Goal: Information Seeking & Learning: Check status

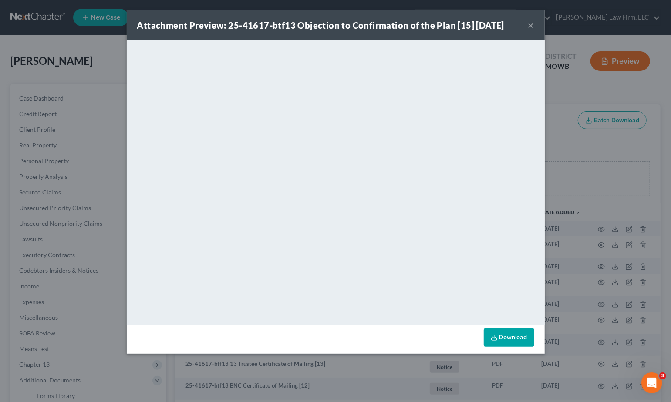
click at [562, 91] on div "Attachment Preview: 25-41617-btf13 Objection to Confirmation of the Plan [15] 1…" at bounding box center [335, 201] width 671 height 402
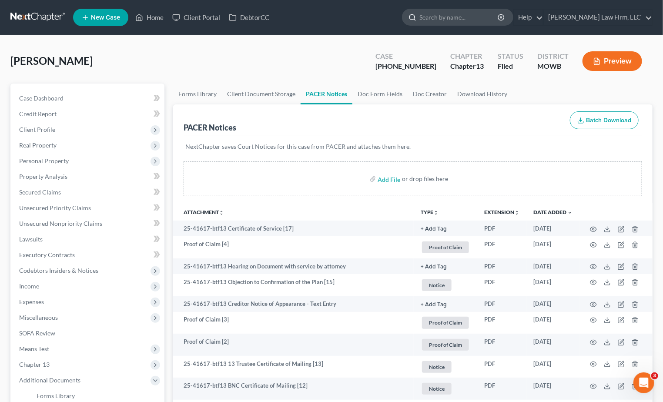
click at [494, 20] on input "search" at bounding box center [459, 17] width 80 height 16
type input "a"
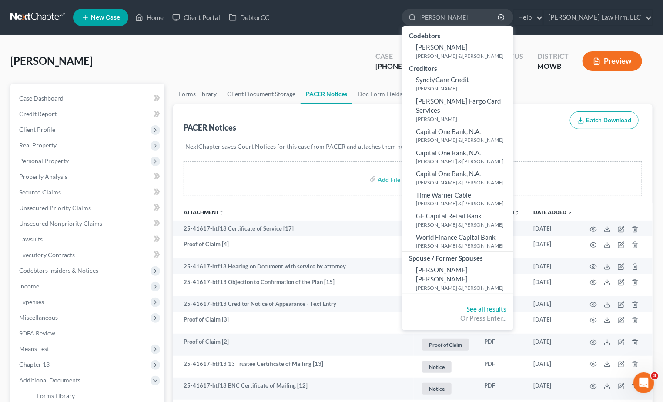
type input "[PERSON_NAME]"
click at [50, 10] on link at bounding box center [38, 18] width 56 height 16
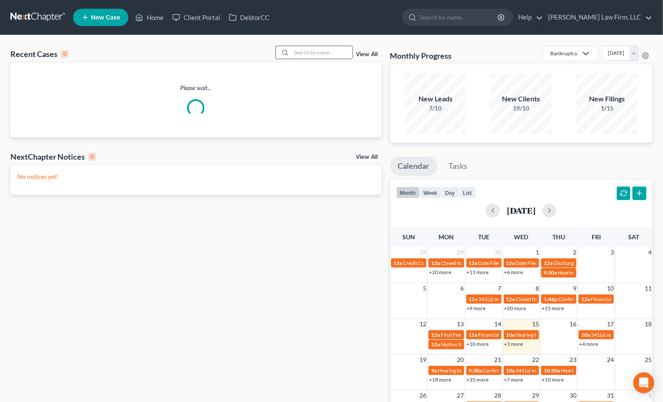
click at [341, 55] on input "search" at bounding box center [322, 52] width 61 height 13
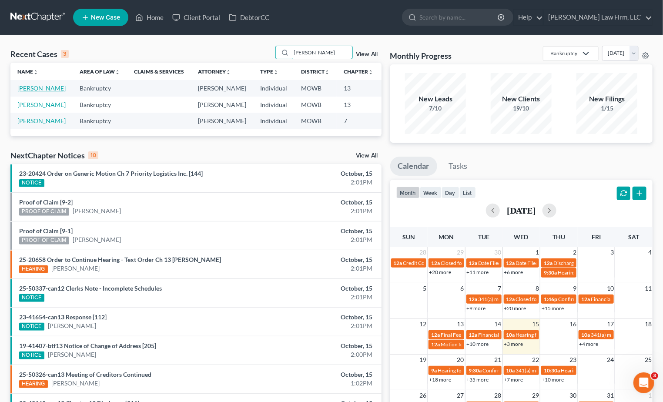
type input "[PERSON_NAME]"
click at [29, 92] on link "[PERSON_NAME]" at bounding box center [41, 87] width 48 height 7
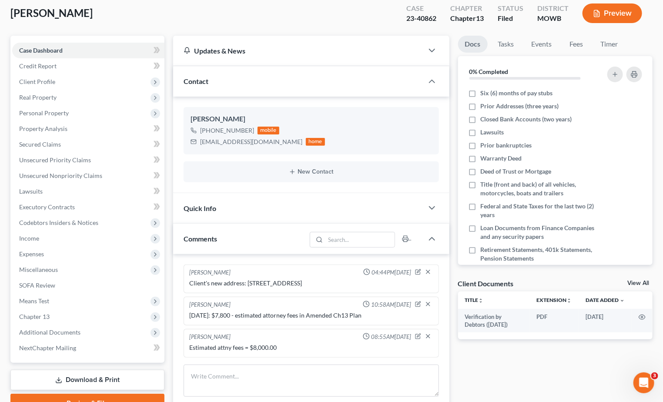
scroll to position [48, 0]
click at [90, 330] on span "Additional Documents" at bounding box center [88, 332] width 152 height 16
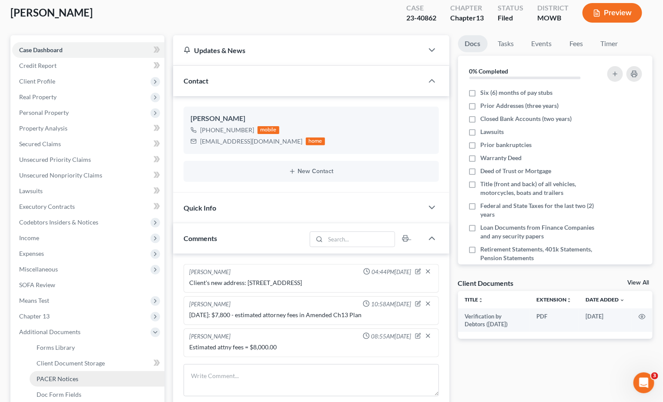
click at [84, 374] on link "PACER Notices" at bounding box center [97, 379] width 135 height 16
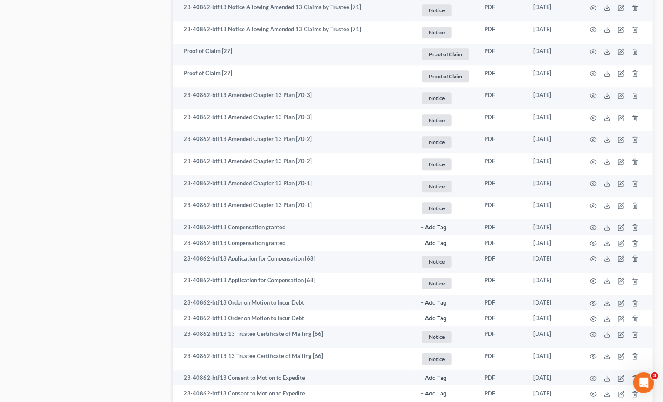
scroll to position [1112, 0]
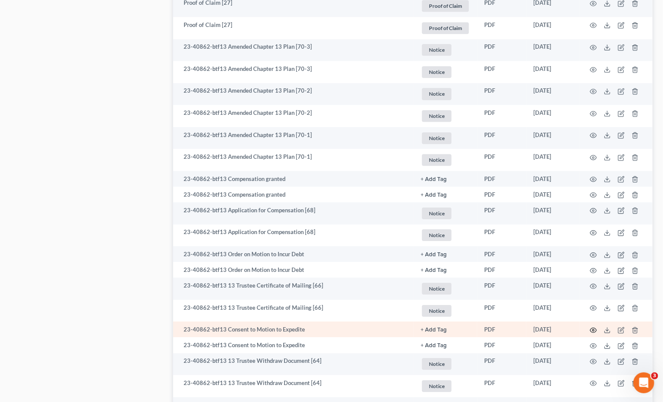
click at [597, 328] on td at bounding box center [616, 330] width 73 height 16
click at [595, 329] on icon "button" at bounding box center [593, 330] width 7 height 7
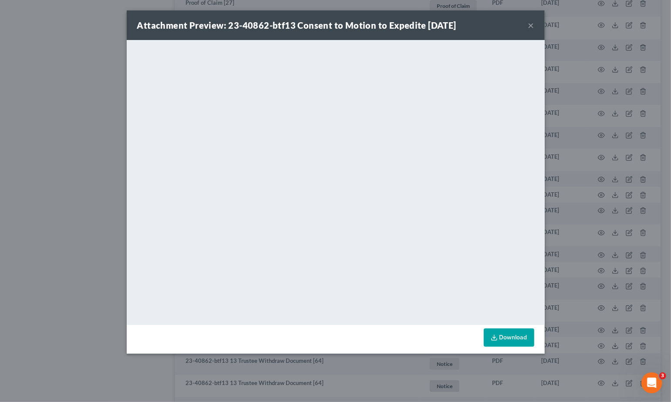
click at [95, 195] on div "Attachment Preview: 23-40862-btf13 Consent to Motion to Expedite [DATE] × <obje…" at bounding box center [335, 201] width 671 height 402
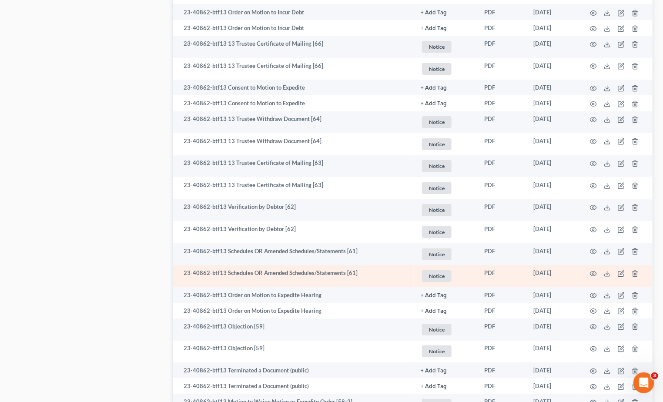
scroll to position [1402, 0]
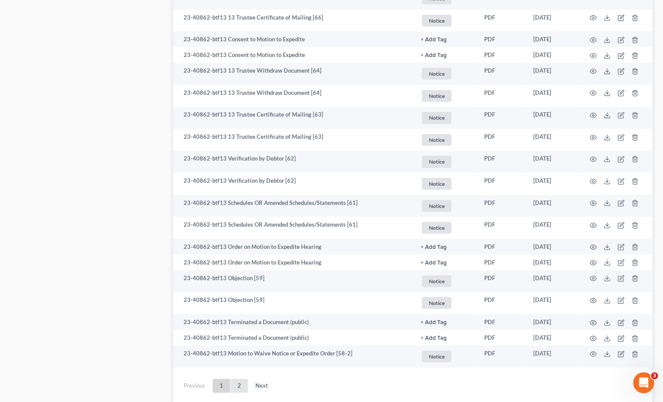
click at [240, 385] on link "2" at bounding box center [239, 386] width 17 height 14
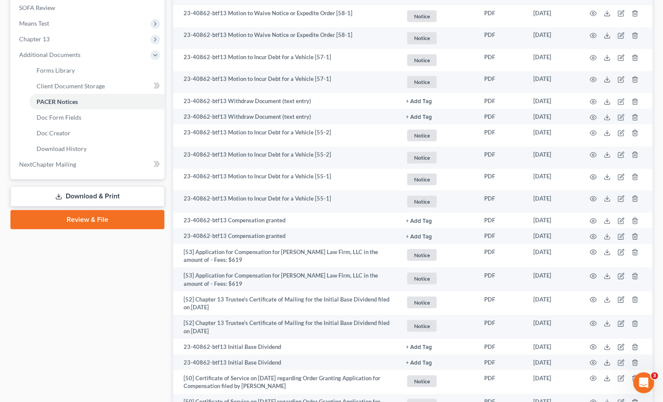
scroll to position [342, 0]
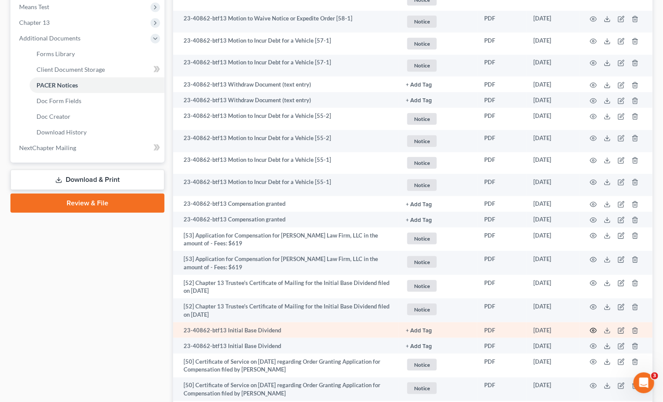
click at [593, 330] on circle "button" at bounding box center [594, 331] width 2 height 2
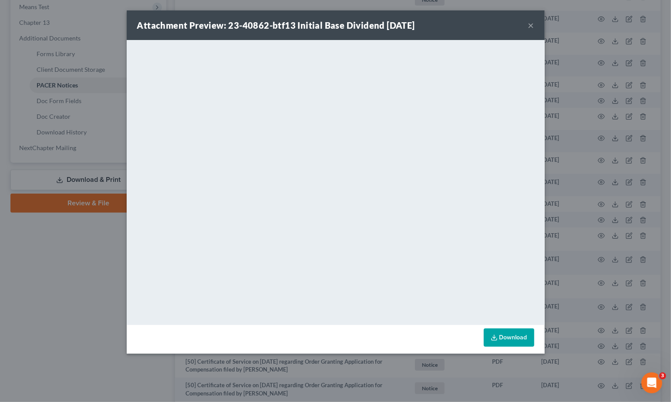
click at [41, 316] on div "Attachment Preview: 23-40862-btf13 Initial Base Dividend [DATE] × <object ng-at…" at bounding box center [335, 201] width 671 height 402
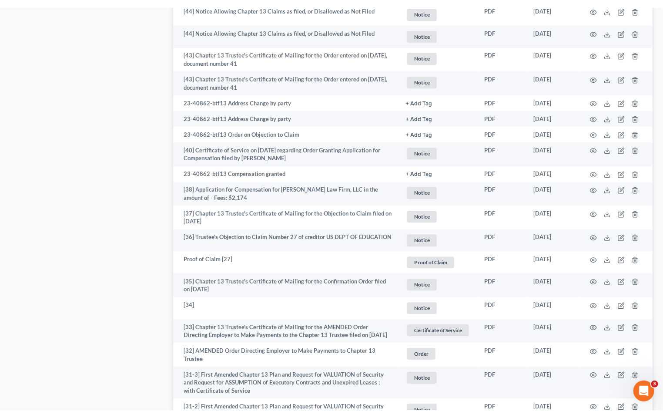
scroll to position [1063, 0]
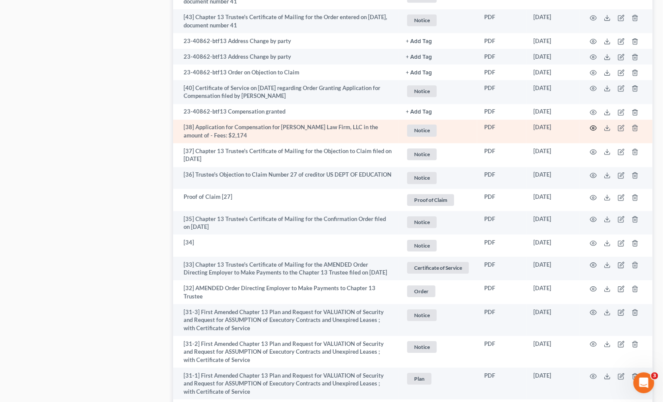
click at [593, 127] on icon "button" at bounding box center [593, 127] width 7 height 7
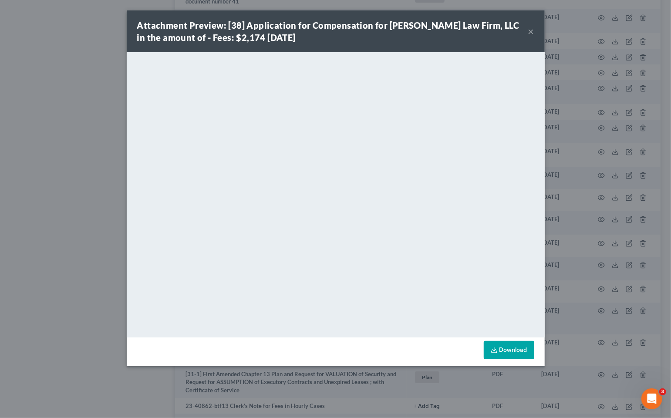
click at [578, 180] on div "Attachment Preview: [38] Application for Compensation for [PERSON_NAME] Law Fir…" at bounding box center [335, 209] width 671 height 418
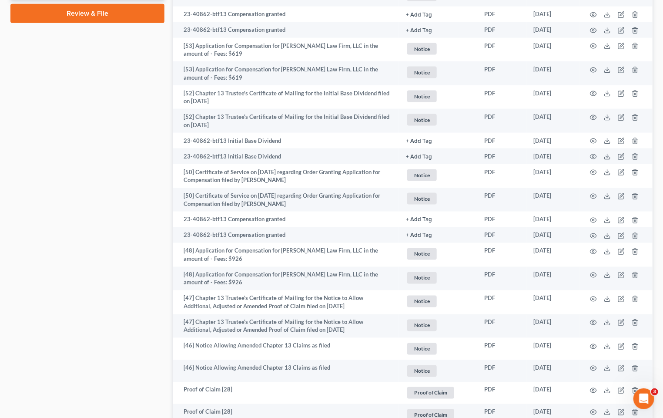
scroll to position [0, 0]
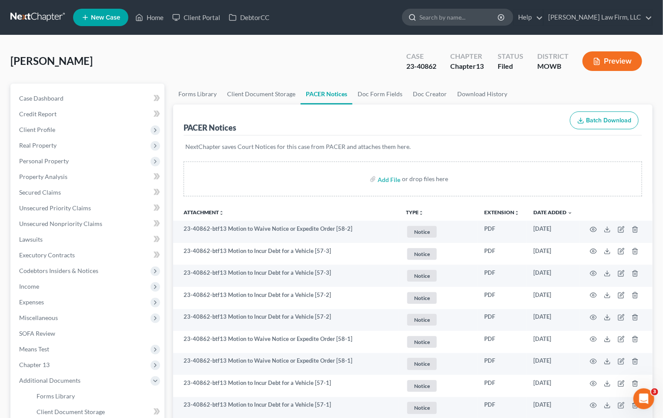
click at [499, 13] on input "search" at bounding box center [459, 17] width 80 height 16
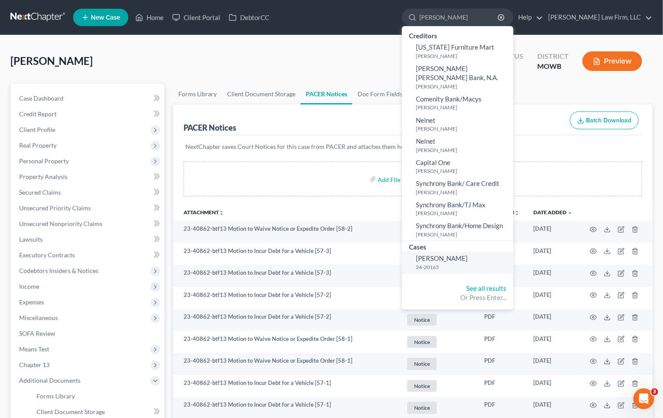
type input "[PERSON_NAME]"
click at [485, 263] on small "24-20165" at bounding box center [463, 266] width 95 height 7
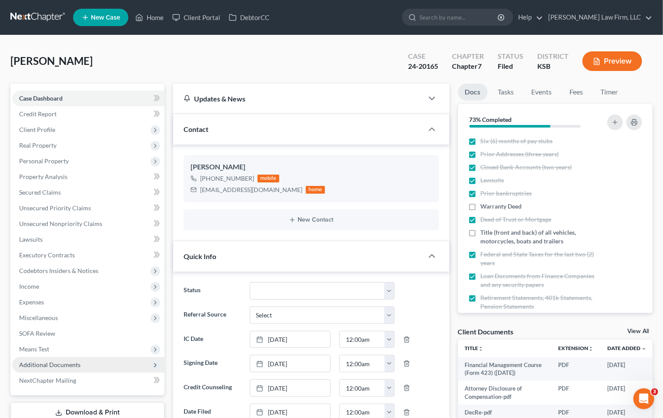
click at [67, 366] on span "Additional Documents" at bounding box center [49, 364] width 61 height 7
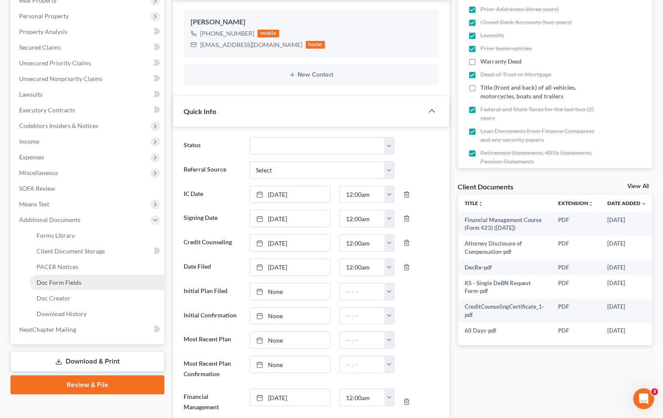
scroll to position [2523, 0]
click at [67, 269] on span "PACER Notices" at bounding box center [58, 266] width 42 height 7
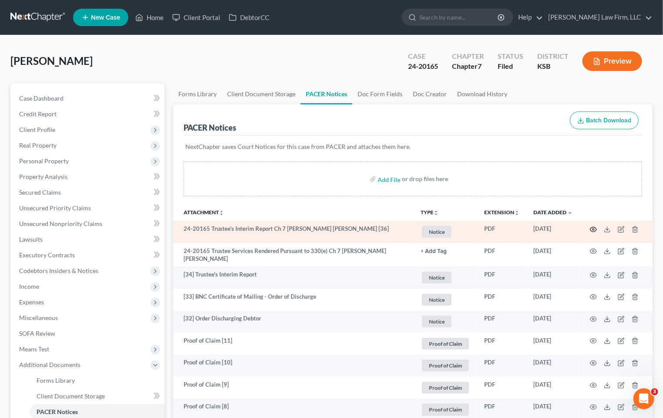
click at [595, 227] on icon "button" at bounding box center [593, 229] width 7 height 5
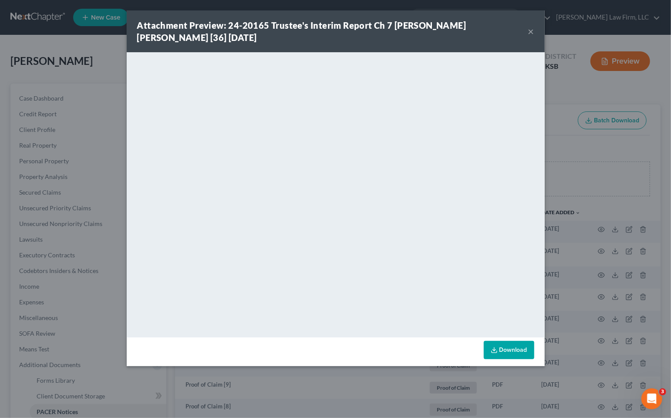
click at [84, 77] on div "Attachment Preview: 24-20165 Trustee's Interim Report Ch 7 [PERSON_NAME] [PERSO…" at bounding box center [335, 209] width 671 height 418
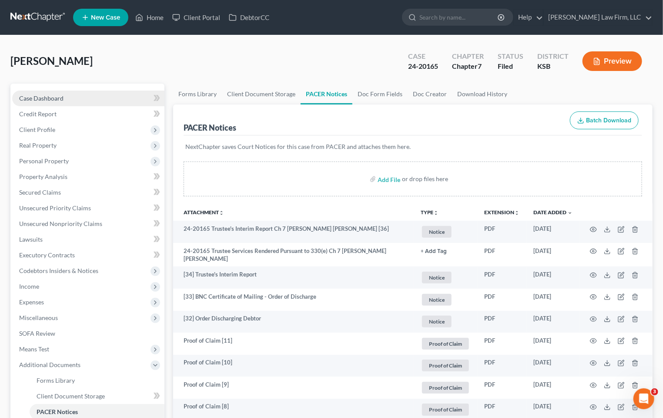
click at [62, 100] on span "Case Dashboard" at bounding box center [41, 97] width 44 height 7
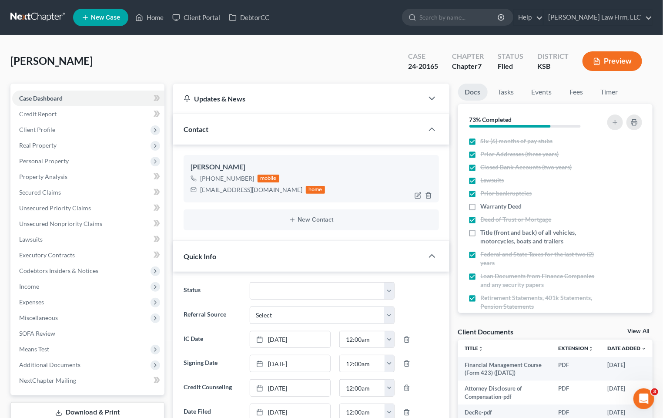
scroll to position [2523, 0]
drag, startPoint x: 201, startPoint y: 193, endPoint x: 262, endPoint y: 196, distance: 61.0
click at [262, 196] on div "[PERSON_NAME] [PHONE_NUMBER] mobile [EMAIL_ADDRESS][DOMAIN_NAME] home" at bounding box center [311, 178] width 255 height 47
copy div "[EMAIL_ADDRESS][DOMAIN_NAME]"
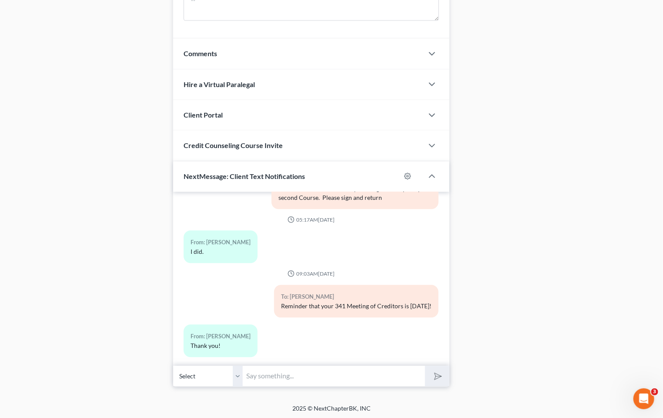
click at [362, 379] on input "text" at bounding box center [334, 376] width 182 height 21
type input "Hi, [PERSON_NAME]. This is [PERSON_NAME] at [PERSON_NAME] Law Firm. Please chec…"
click at [425, 366] on button "submit" at bounding box center [437, 376] width 24 height 20
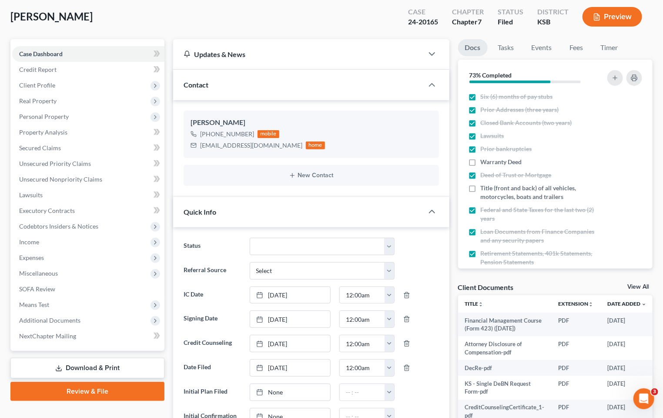
scroll to position [0, 0]
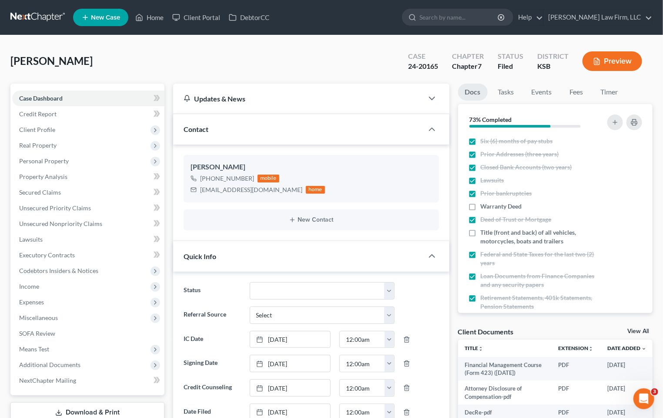
click at [40, 20] on link at bounding box center [38, 18] width 56 height 16
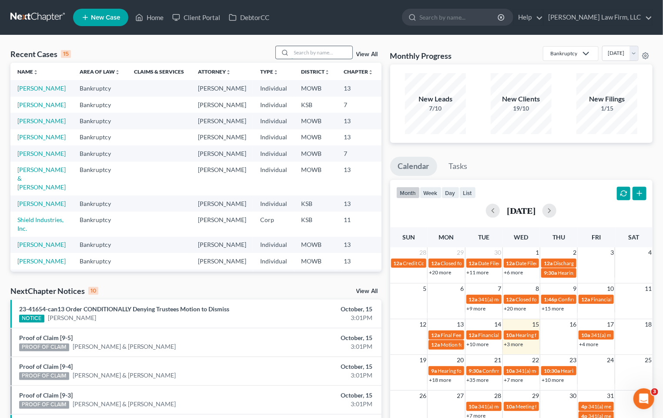
click at [319, 57] on input "search" at bounding box center [322, 52] width 61 height 13
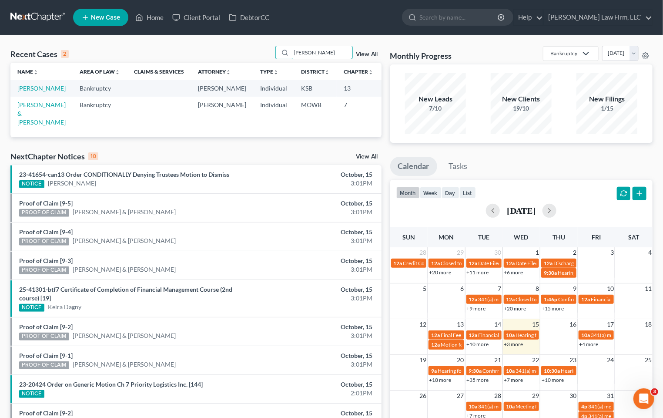
type input "nolan"
click at [27, 117] on td "Nolan, Brian & Quinze Nolan, Tiffany" at bounding box center [41, 114] width 62 height 34
click at [23, 114] on link "Nolan, Brian & Quinze Nolan, Tiffany" at bounding box center [41, 113] width 48 height 25
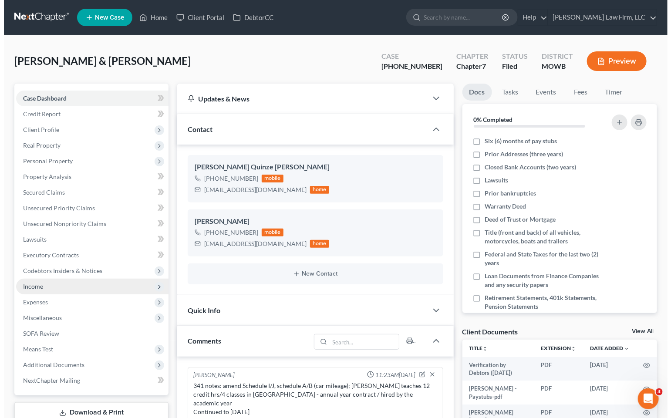
scroll to position [800, 0]
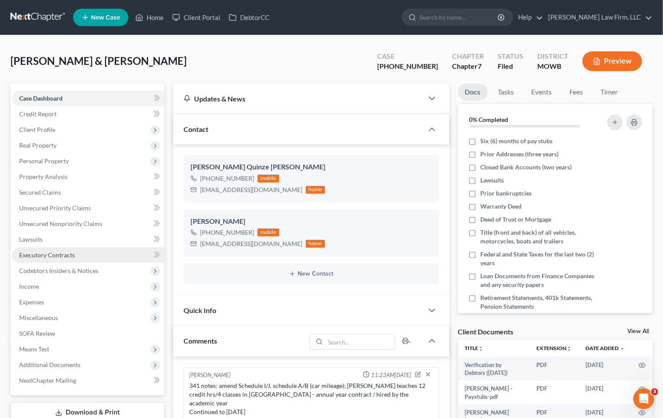
click at [78, 256] on link "Executory Contracts" at bounding box center [88, 255] width 152 height 16
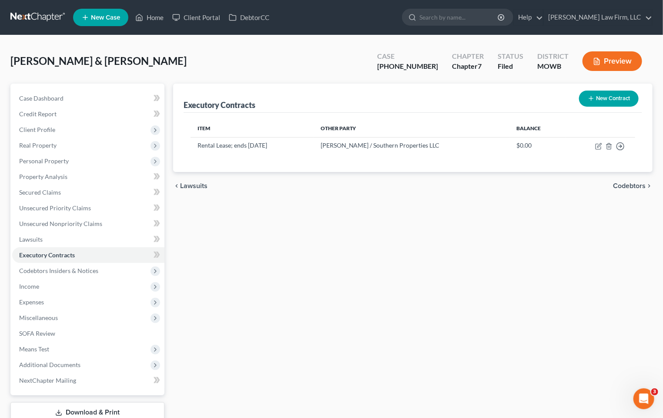
click at [618, 67] on button "Preview" at bounding box center [613, 61] width 60 height 20
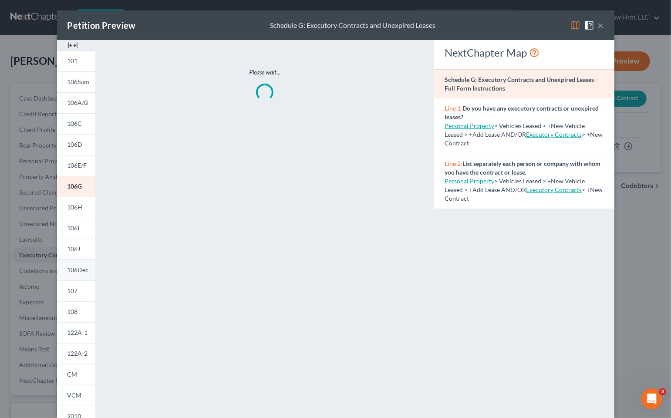
click at [74, 268] on span "106Dec" at bounding box center [77, 269] width 21 height 7
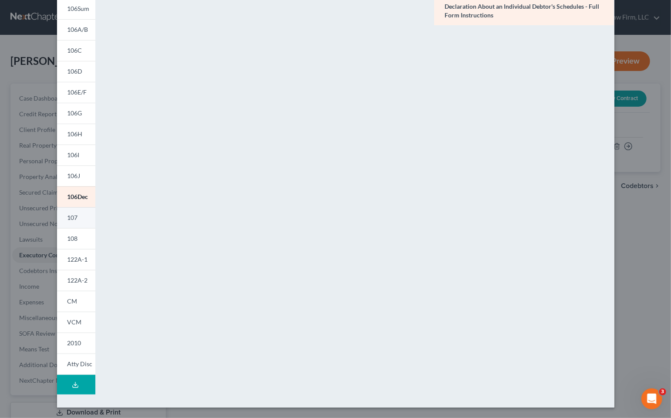
click at [67, 222] on link "107" at bounding box center [76, 217] width 38 height 21
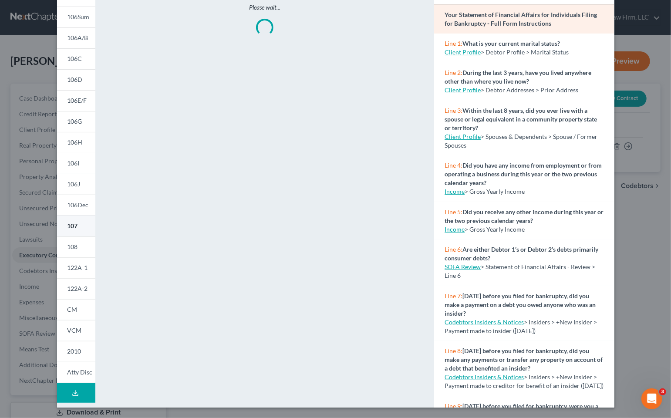
scroll to position [73, 0]
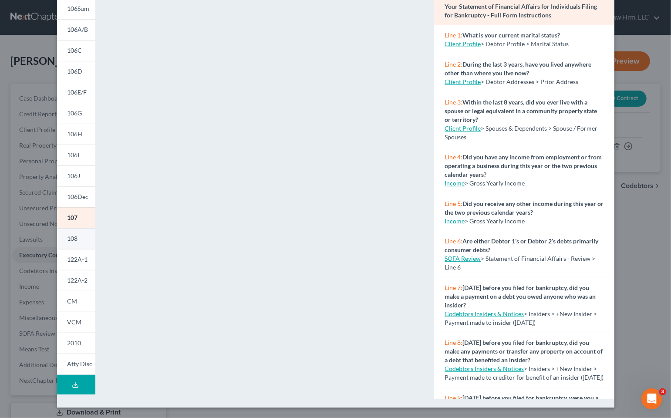
click at [57, 234] on link "108" at bounding box center [76, 238] width 38 height 21
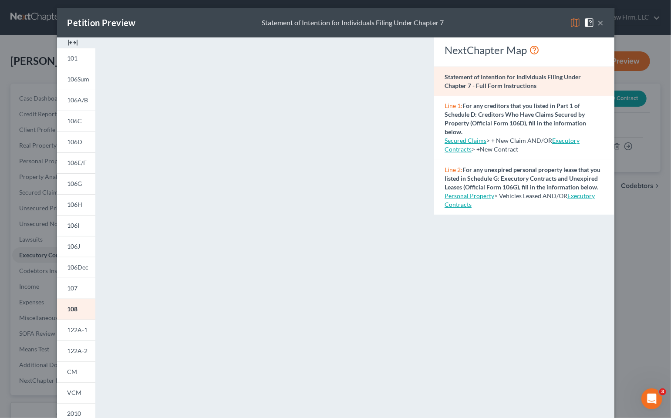
scroll to position [0, 0]
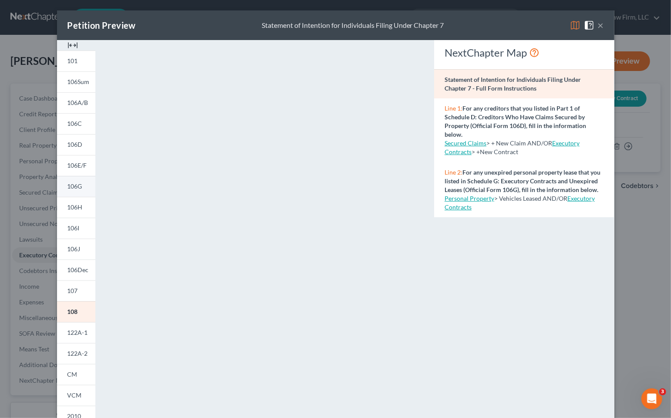
click at [74, 192] on link "106G" at bounding box center [76, 186] width 38 height 21
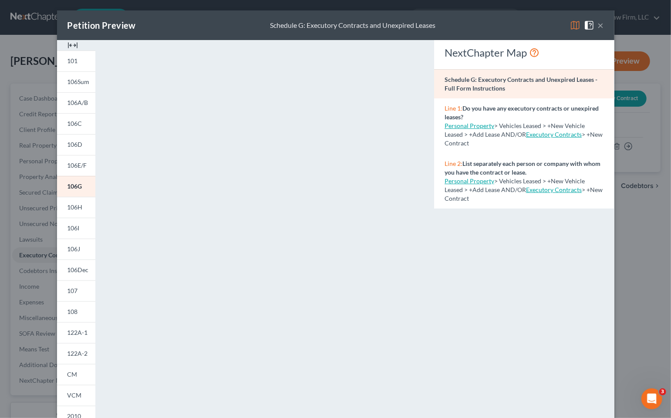
scroll to position [73, 0]
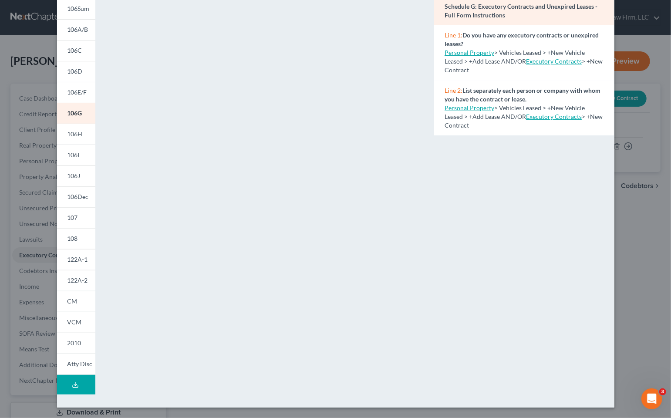
click at [657, 236] on div "Petition Preview Schedule G: Executory Contracts and Unexpired Leases × 101 106…" at bounding box center [335, 209] width 671 height 418
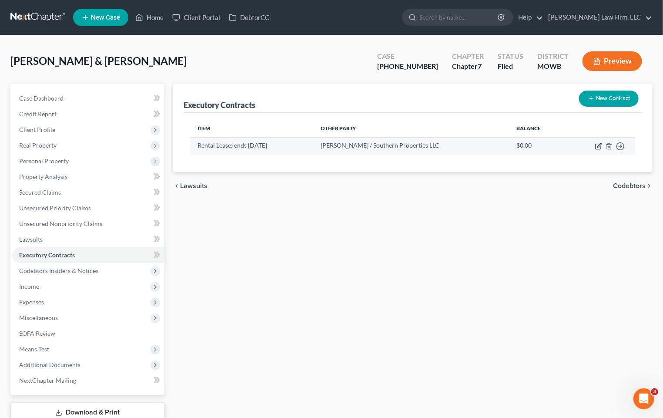
click at [601, 143] on icon "button" at bounding box center [599, 145] width 4 height 4
select select "3"
select select "26"
select select "2"
select select "0"
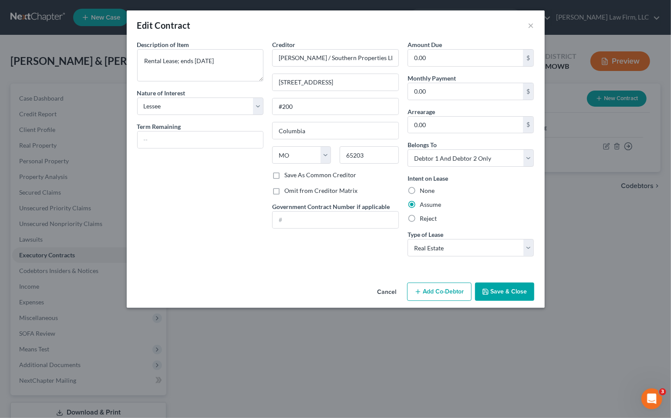
click at [384, 291] on button "Cancel" at bounding box center [386, 291] width 33 height 17
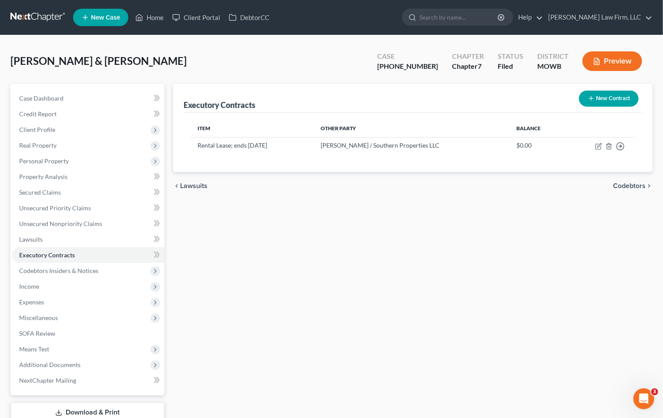
click at [613, 63] on button "Preview" at bounding box center [613, 61] width 60 height 20
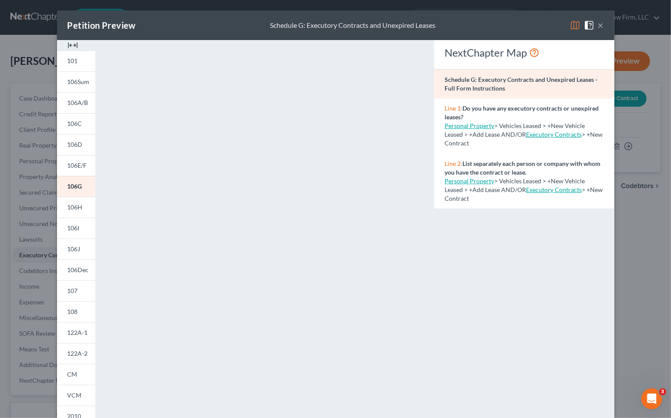
click at [598, 24] on button "×" at bounding box center [600, 25] width 6 height 10
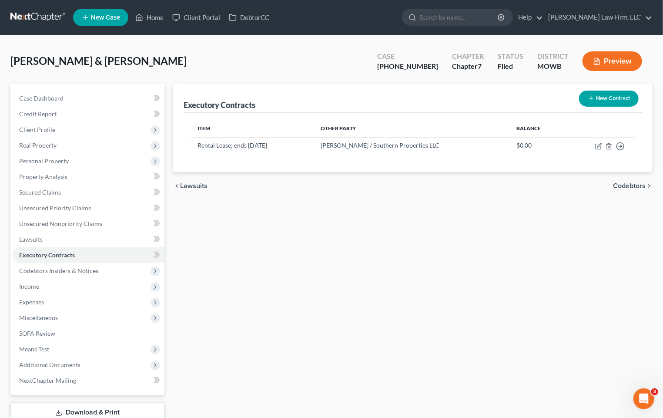
click at [630, 62] on button "Preview" at bounding box center [613, 61] width 60 height 20
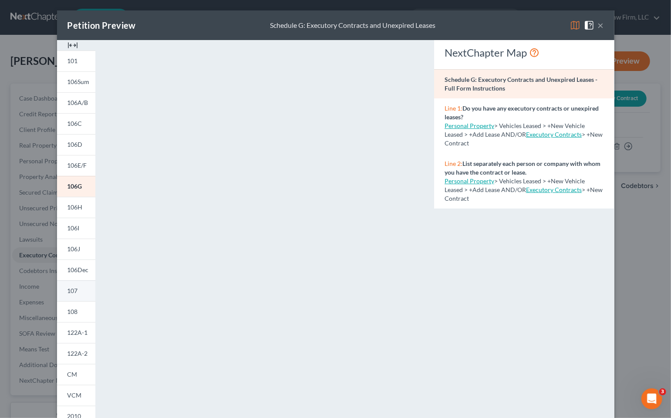
click at [85, 287] on link "107" at bounding box center [76, 290] width 38 height 21
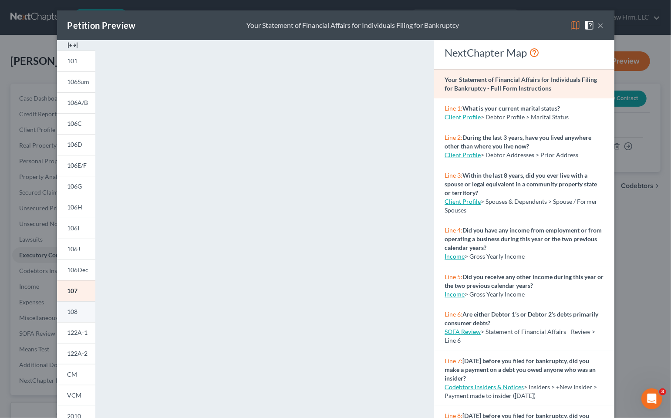
click at [84, 301] on link "108" at bounding box center [76, 311] width 38 height 21
